Goal: Task Accomplishment & Management: Manage account settings

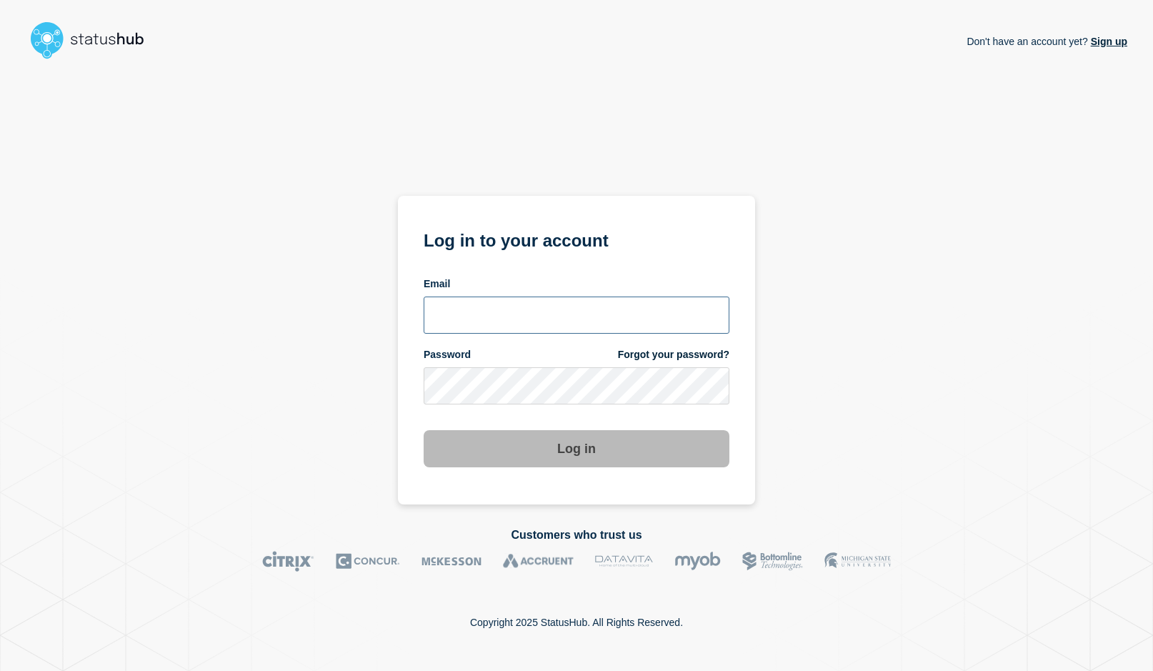
click at [567, 329] on input "email input" at bounding box center [577, 315] width 306 height 37
type input "psawado@clemson.edu"
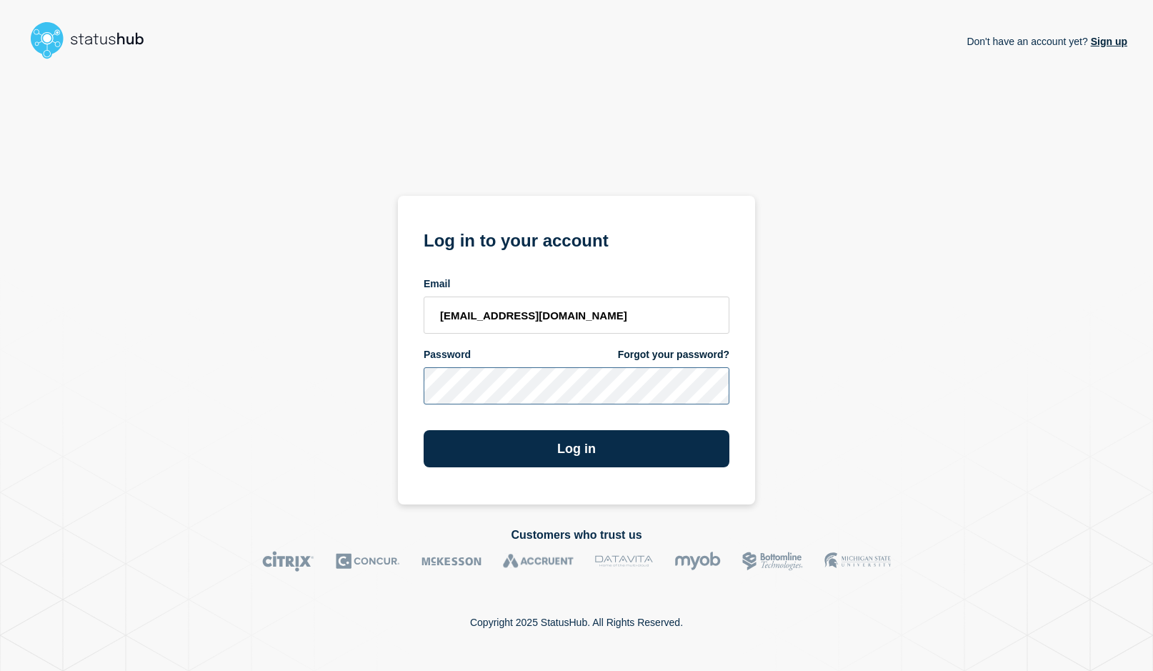
click at [424, 430] on button "Log in" at bounding box center [577, 448] width 306 height 37
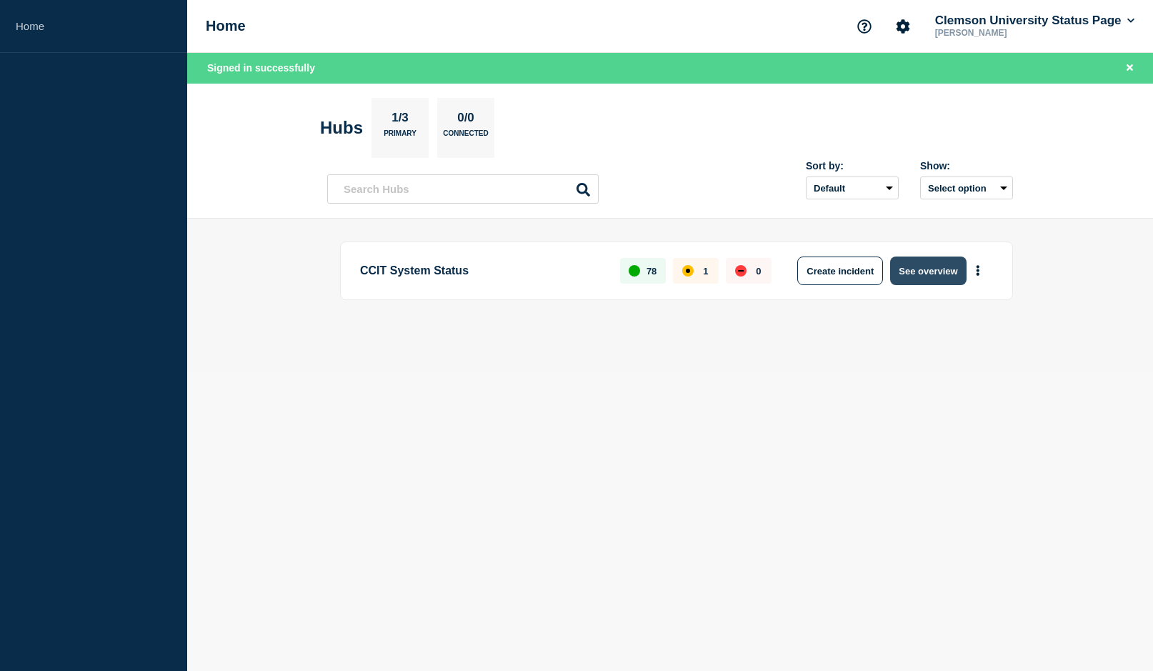
click at [920, 271] on button "See overview" at bounding box center [928, 271] width 76 height 29
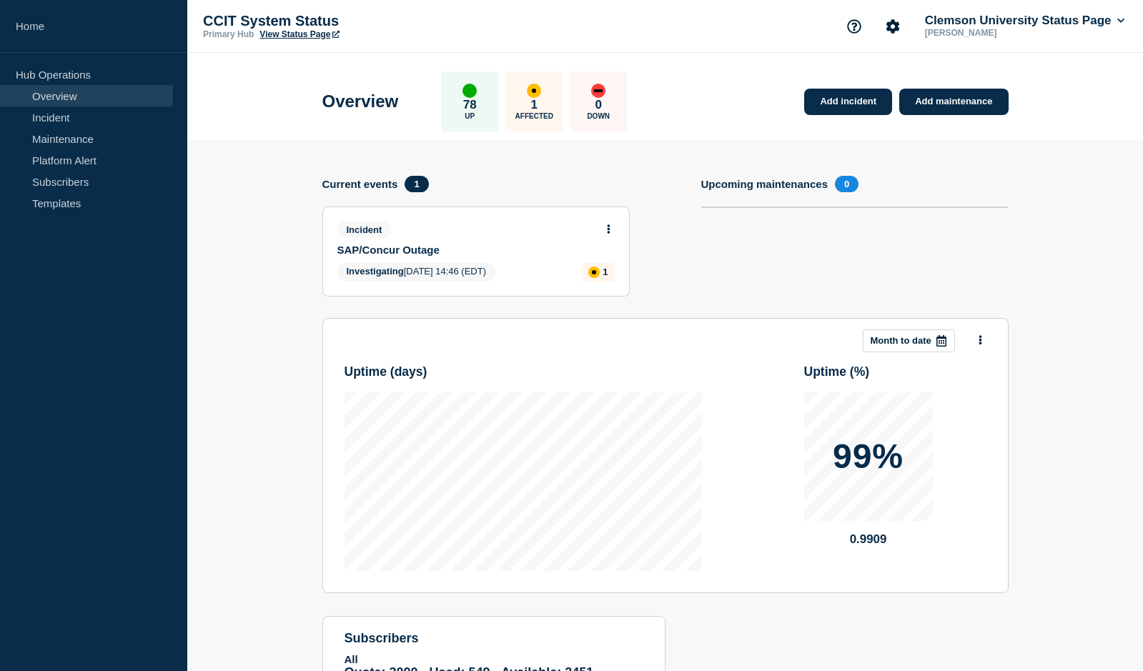
click at [392, 250] on link "SAP/Concur Outage" at bounding box center [466, 250] width 258 height 12
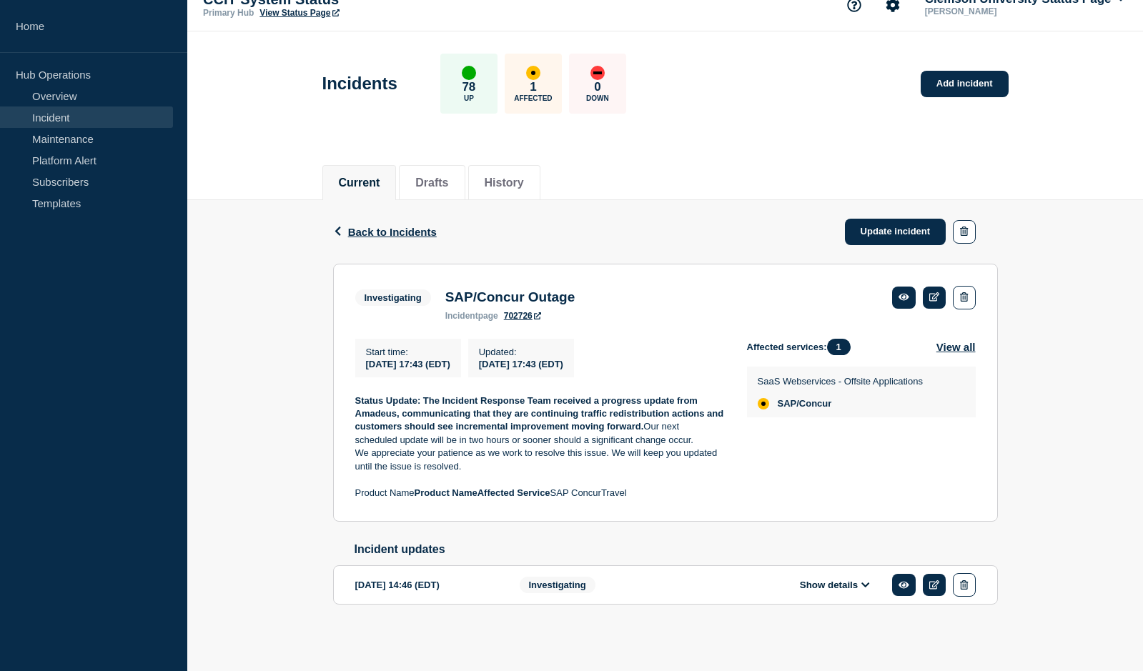
scroll to position [31, 0]
click at [879, 225] on link "Update incident" at bounding box center [895, 232] width 101 height 26
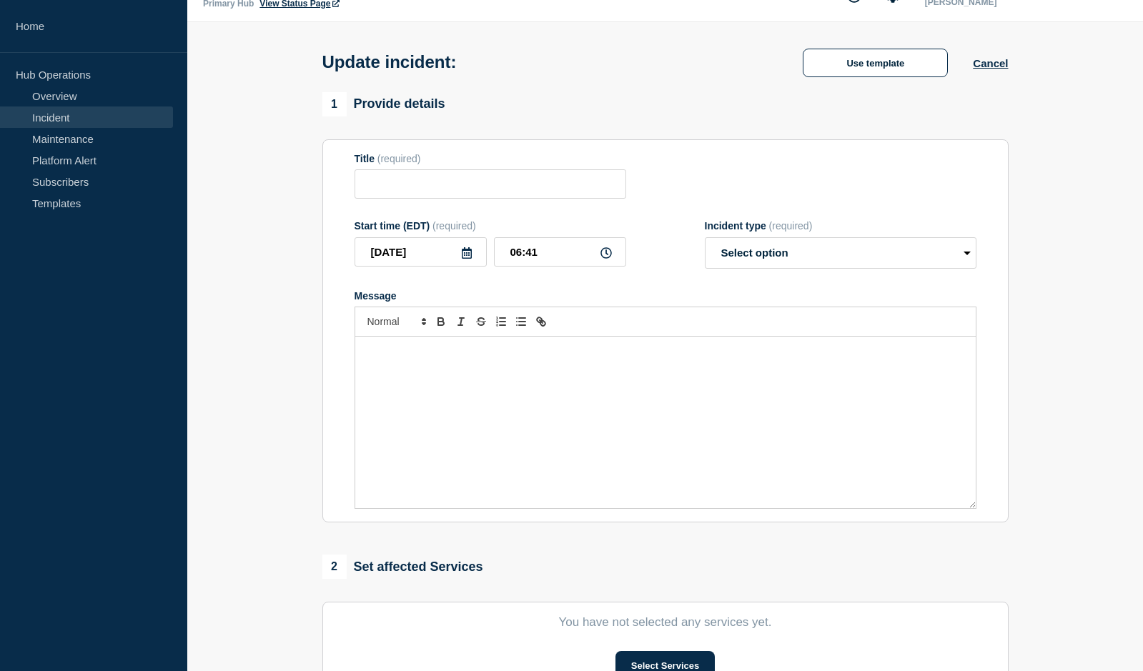
type input "SAP/Concur Outage"
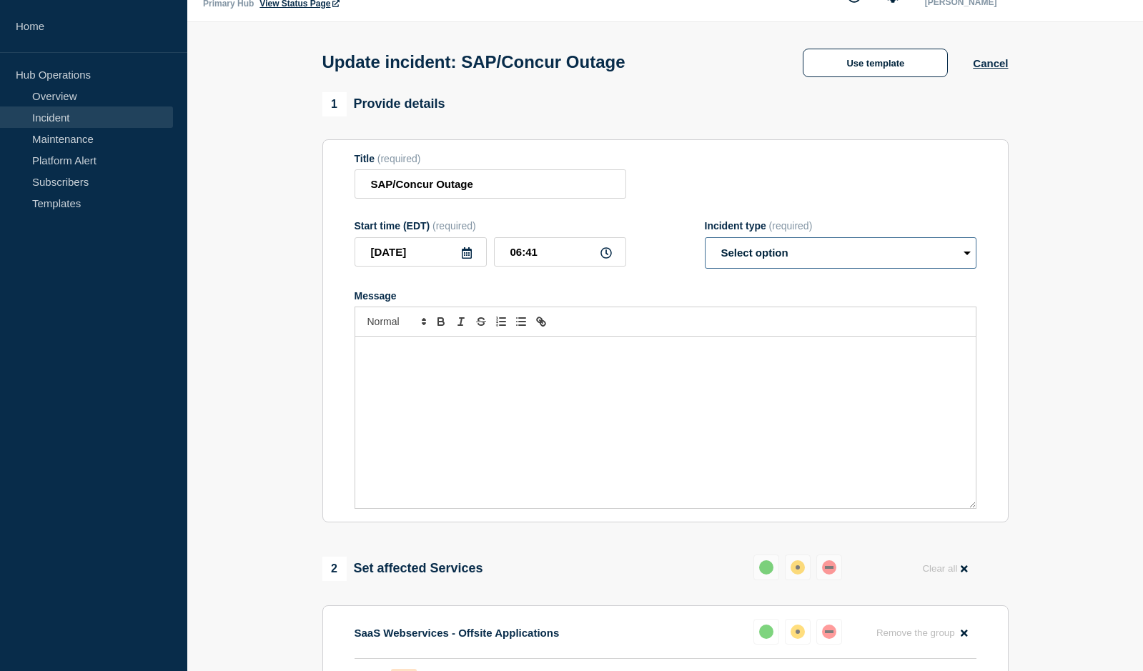
click at [961, 260] on select "Select option Investigating Identified Monitoring Resolved" at bounding box center [841, 252] width 272 height 31
select select "resolved"
click at [705, 240] on select "Select option Investigating Identified Monitoring Resolved" at bounding box center [841, 252] width 272 height 31
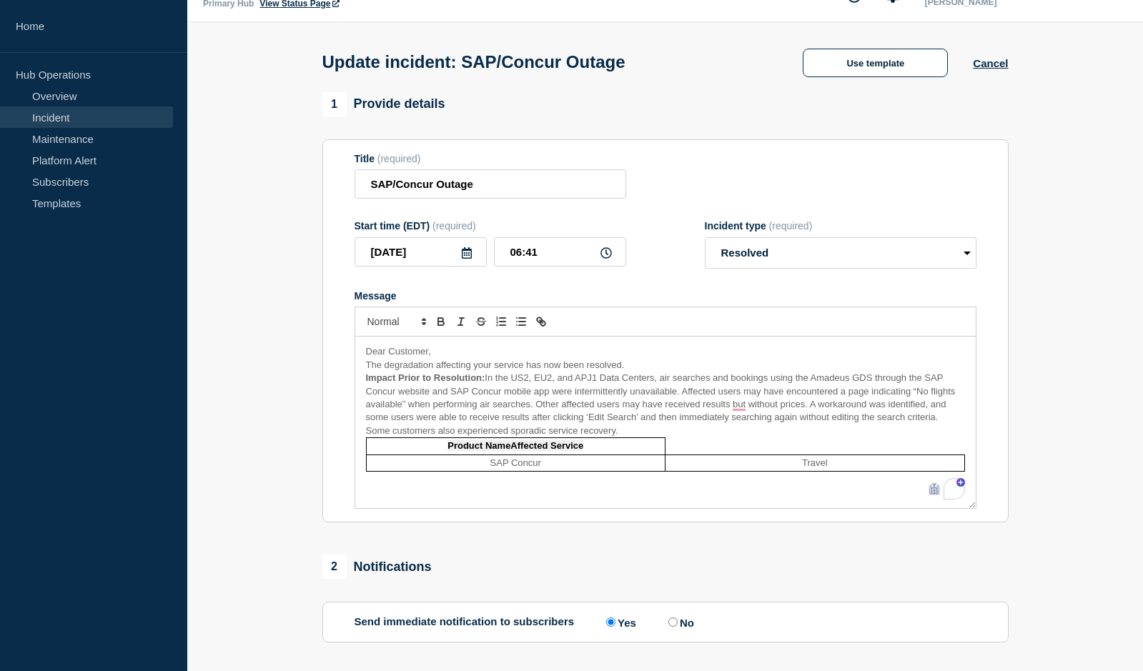
click at [686, 445] on table "Product NameAffected Service SAP Concur Travel" at bounding box center [665, 454] width 599 height 34
click at [616, 462] on td "SAP Concur" at bounding box center [515, 462] width 299 height 16
drag, startPoint x: 810, startPoint y: 447, endPoint x: 748, endPoint y: 447, distance: 62.2
click at [748, 447] on strong "Product NameAffected Service" at bounding box center [815, 445] width 136 height 11
click at [491, 449] on td "To enrich screen reader interactions, please activate Accessibility in Grammarl…" at bounding box center [515, 446] width 299 height 16
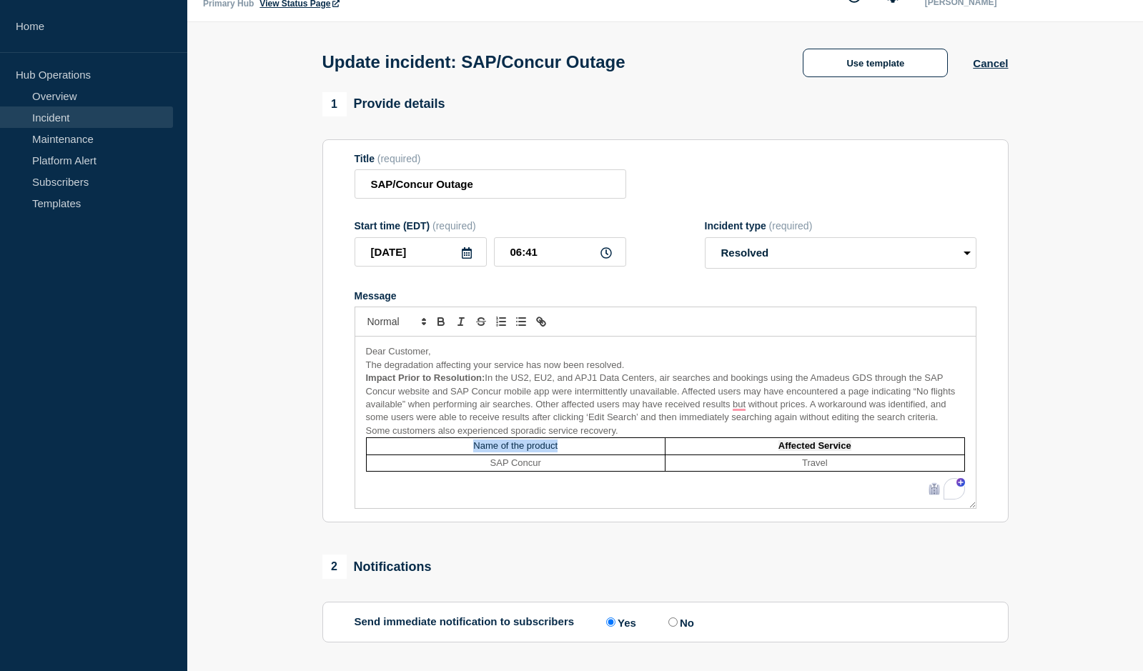
drag, startPoint x: 566, startPoint y: 449, endPoint x: 447, endPoint y: 442, distance: 118.8
click at [447, 442] on td "Name of the product" at bounding box center [515, 446] width 299 height 16
click at [669, 430] on p "Impact Prior to Resolution: In the US2, EU2, and APJ1 Data Centers, air searche…" at bounding box center [665, 405] width 599 height 66
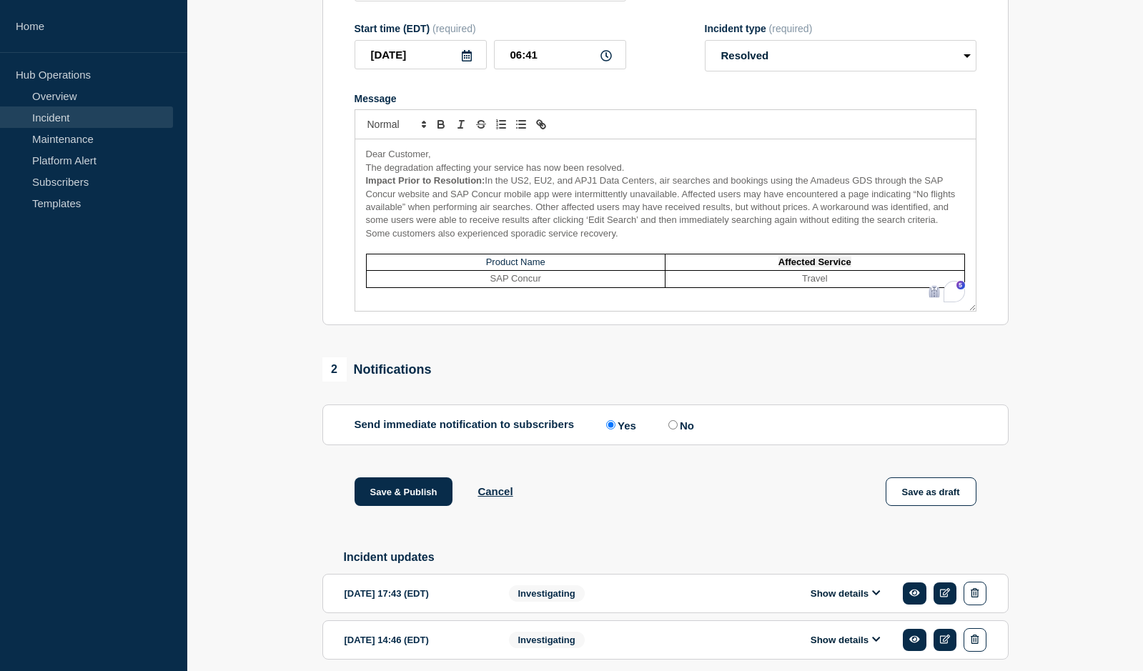
scroll to position [245, 0]
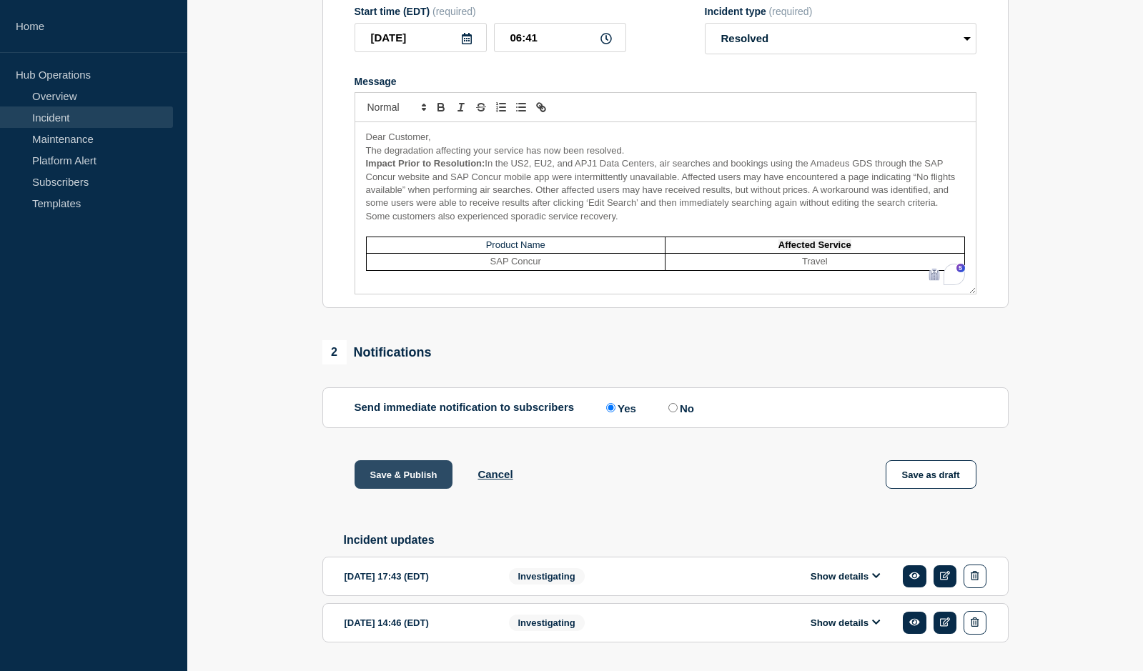
click at [413, 482] on button "Save & Publish" at bounding box center [403, 474] width 99 height 29
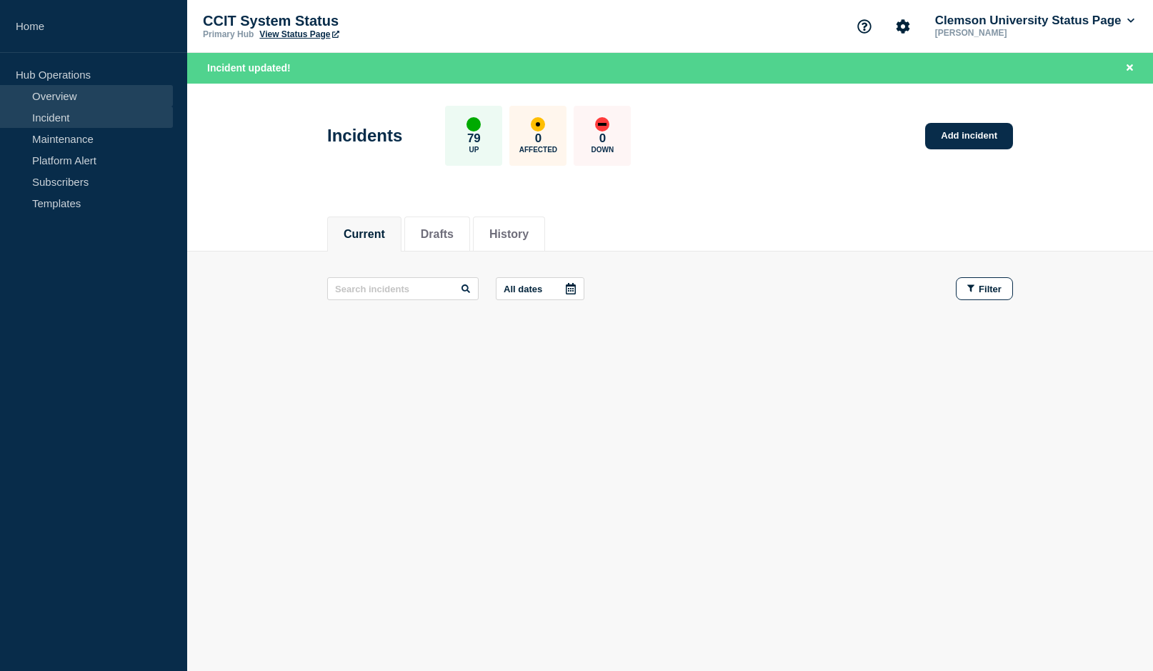
click at [43, 91] on link "Overview" at bounding box center [86, 95] width 173 height 21
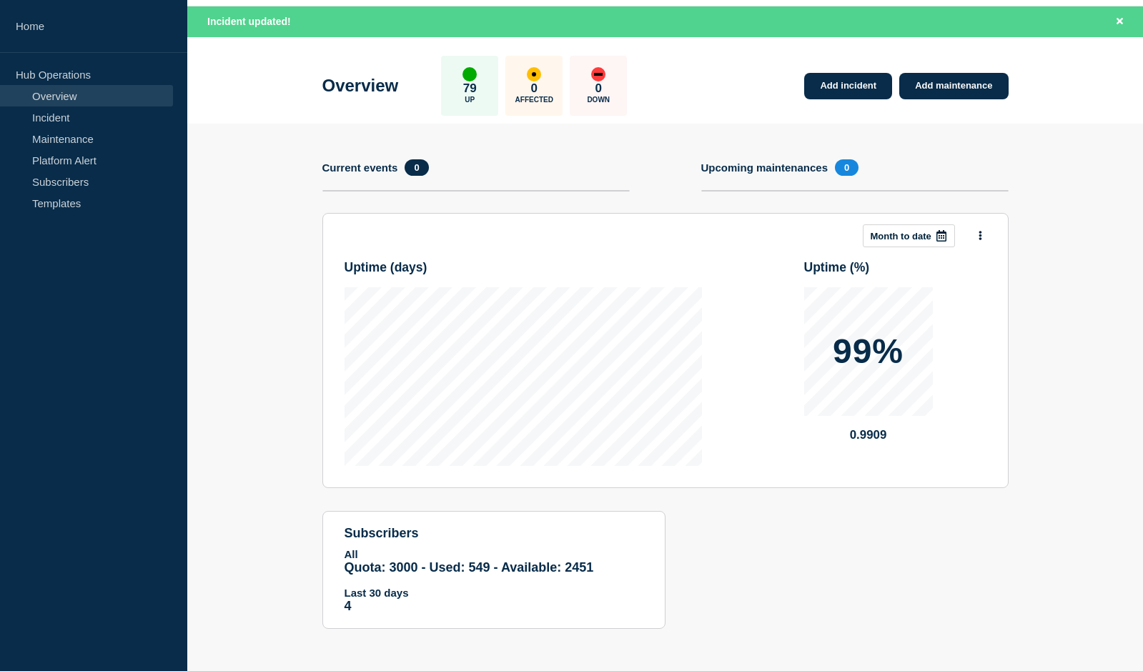
scroll to position [47, 0]
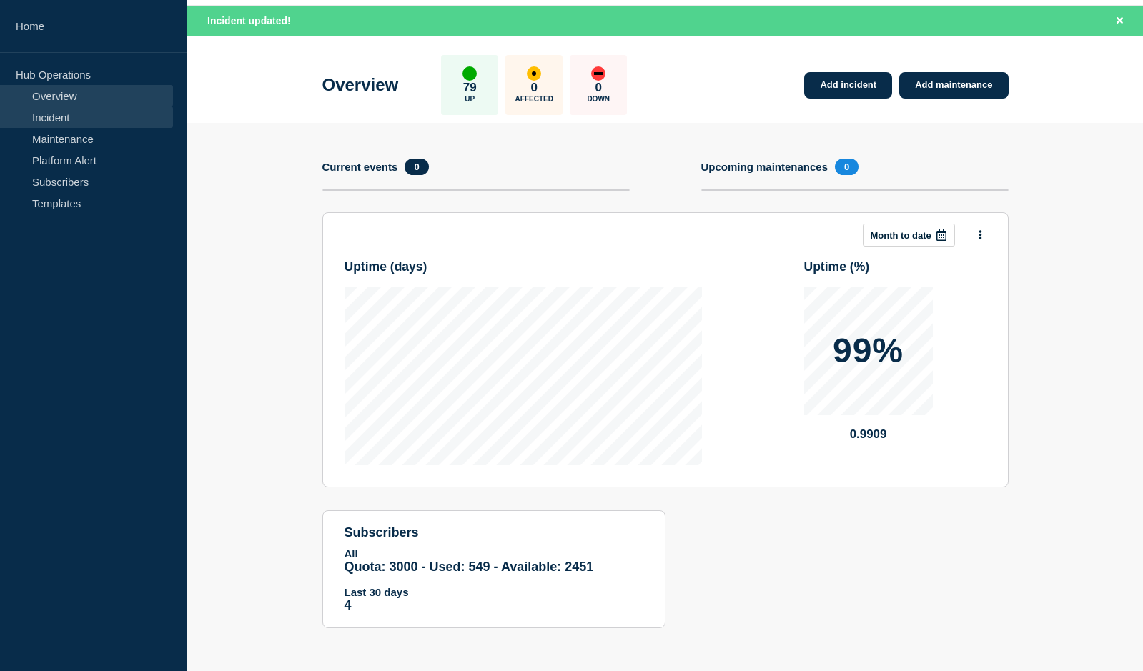
click at [61, 116] on link "Incident" at bounding box center [86, 116] width 173 height 21
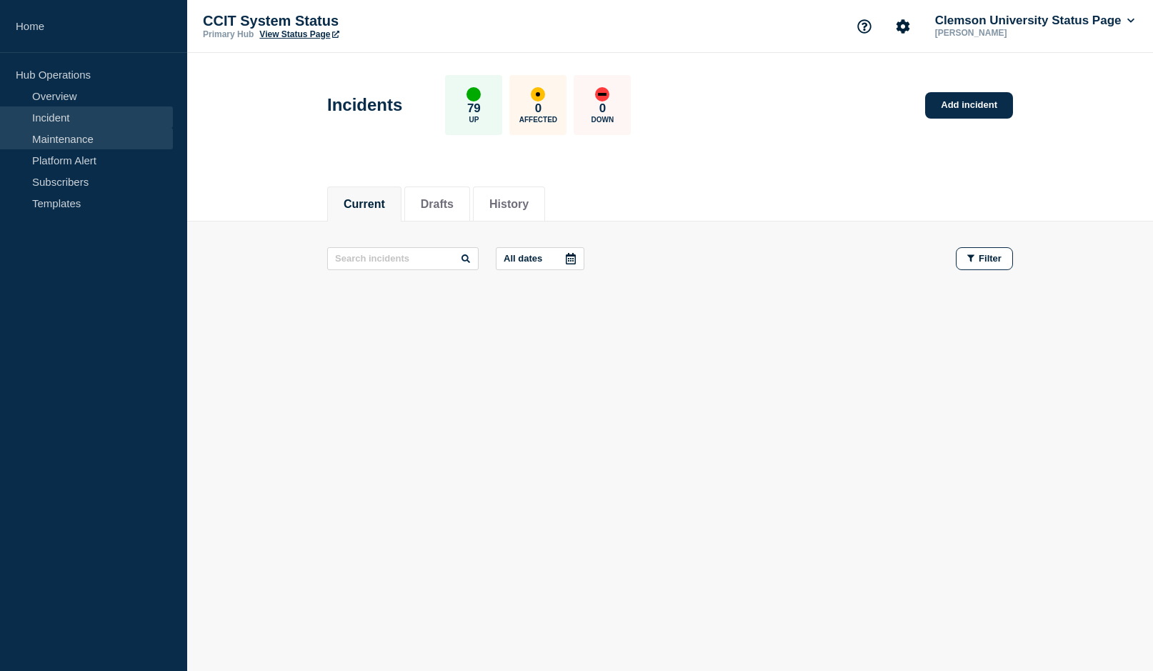
click at [59, 138] on link "Maintenance" at bounding box center [86, 138] width 173 height 21
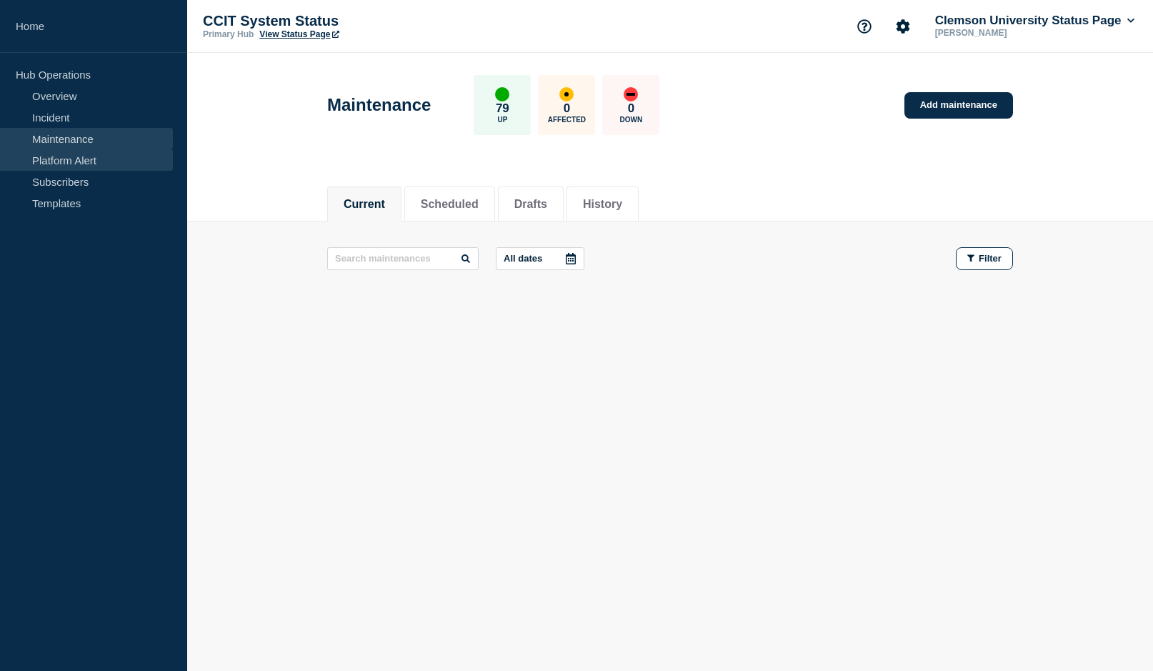
click at [58, 157] on link "Platform Alert" at bounding box center [86, 159] width 173 height 21
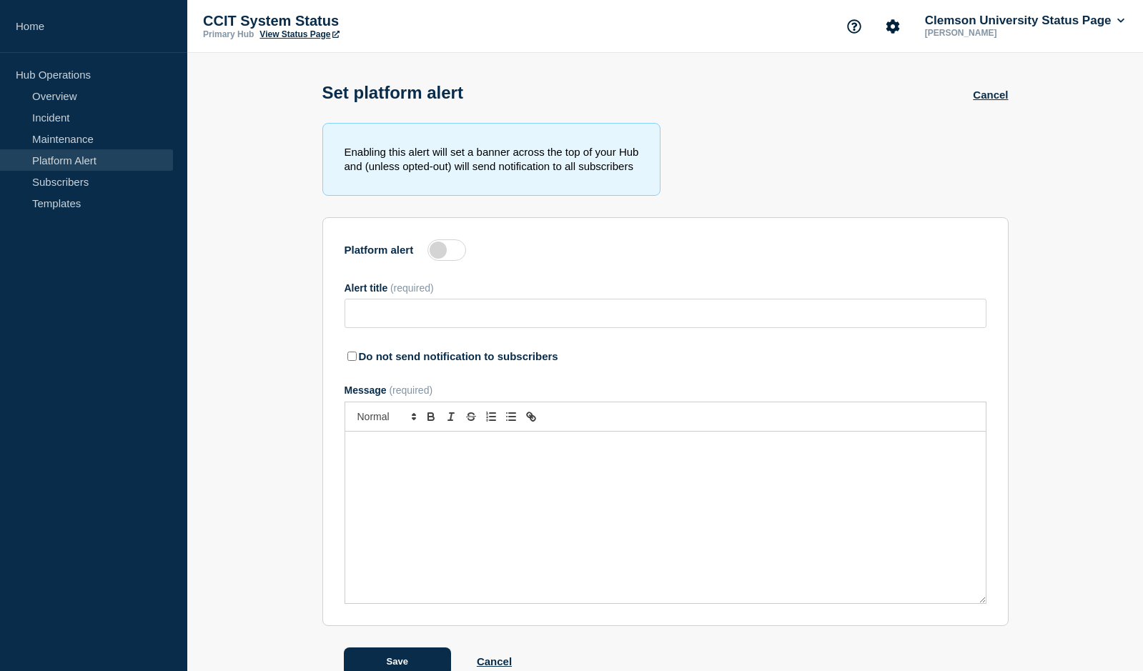
type input "Cellular/Mobile Telephone DAS (AT&T, Verizon, Sprint, T-Mobile) Maintenance"
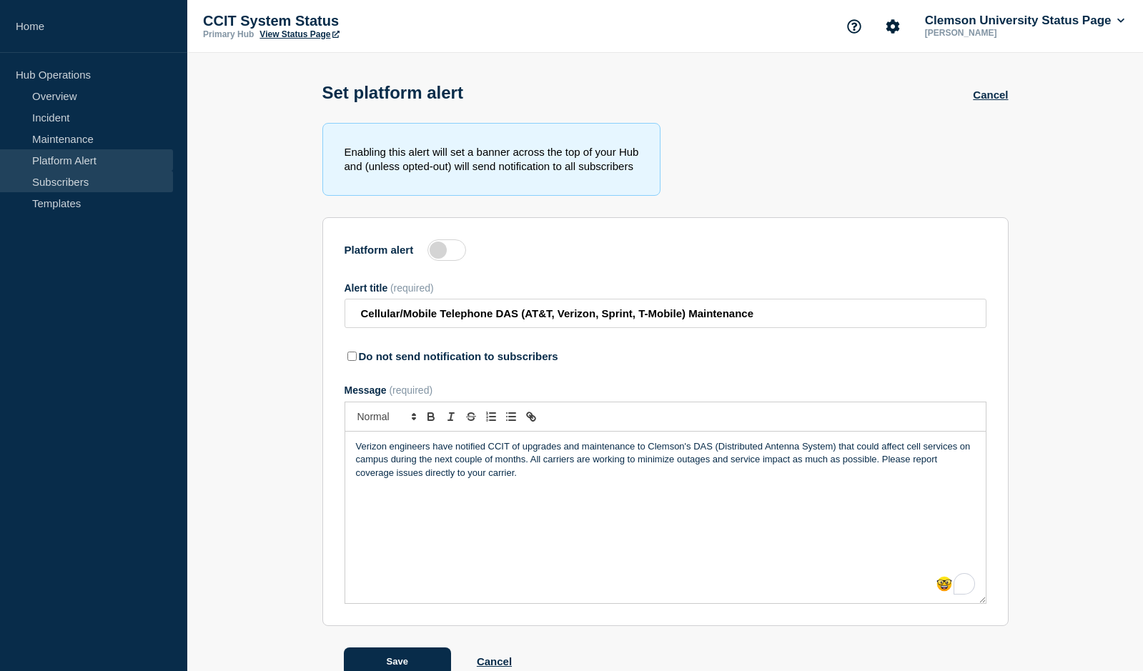
click at [59, 181] on link "Subscribers" at bounding box center [86, 181] width 173 height 21
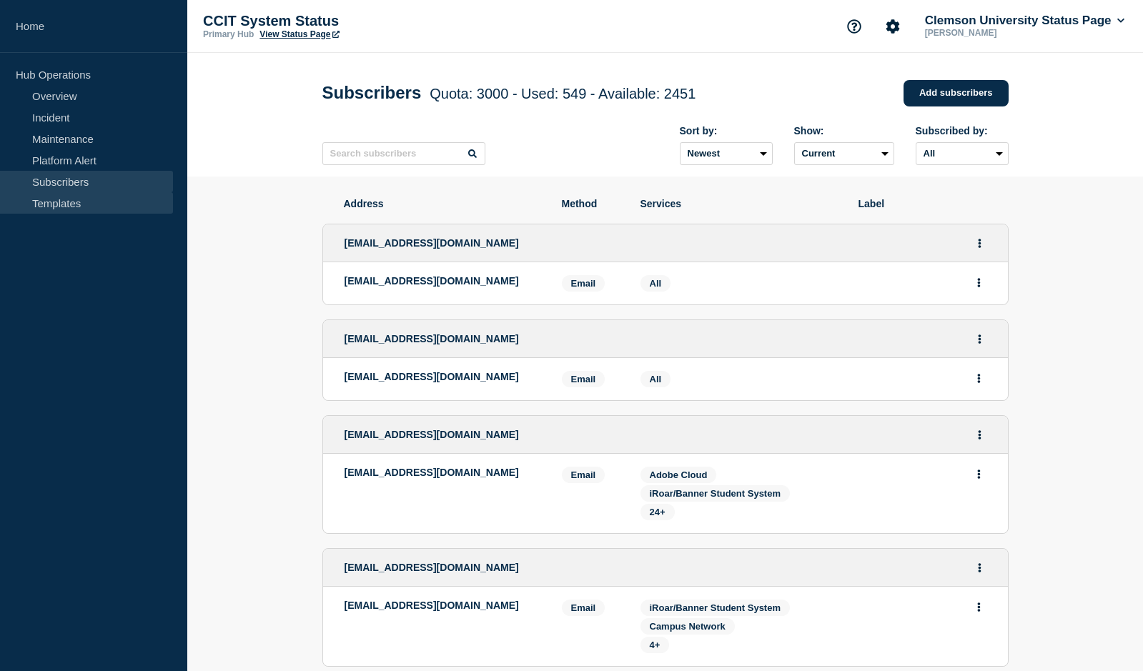
click at [59, 207] on link "Templates" at bounding box center [86, 202] width 173 height 21
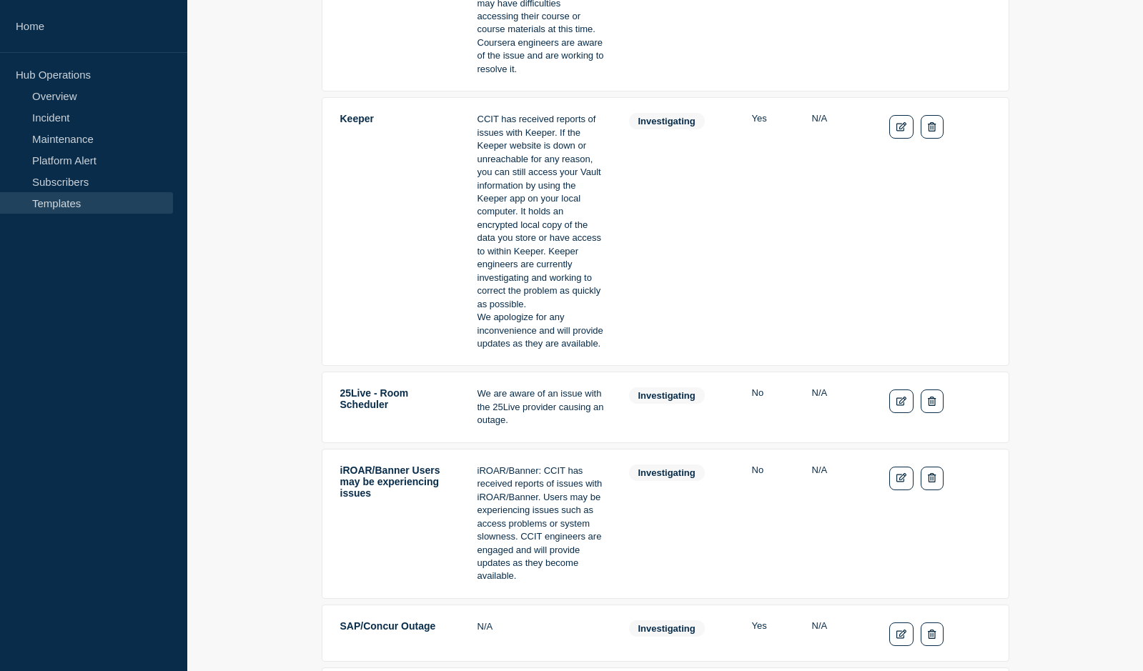
scroll to position [357, 0]
click at [58, 97] on link "Overview" at bounding box center [86, 95] width 173 height 21
